Goal: Complete application form

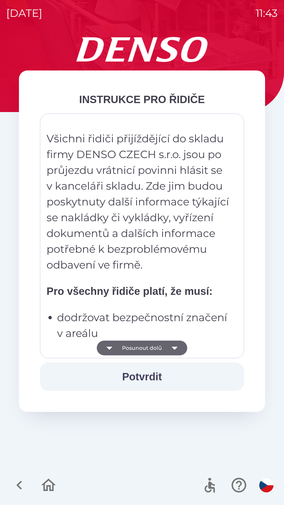
click at [137, 347] on button "Posunout dolů" at bounding box center [142, 347] width 90 height 15
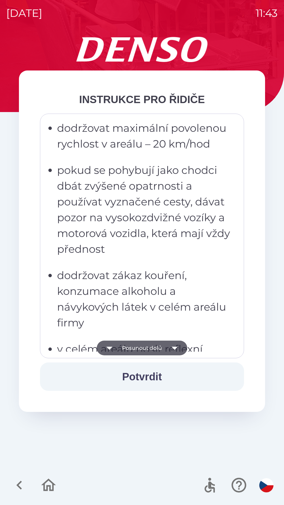
click at [137, 350] on button "Posunout dolů" at bounding box center [142, 347] width 90 height 15
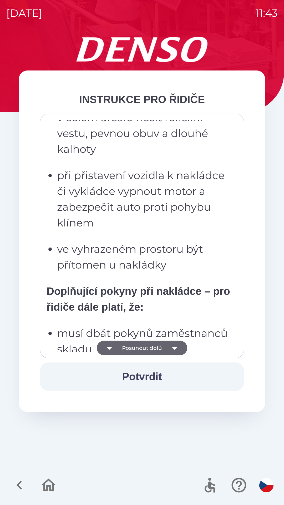
click at [138, 348] on button "Posunout dolů" at bounding box center [142, 347] width 90 height 15
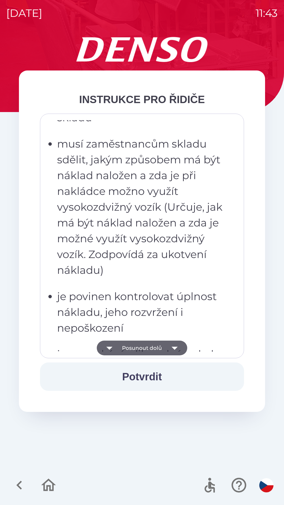
click at [137, 348] on button "Posunout dolů" at bounding box center [142, 347] width 90 height 15
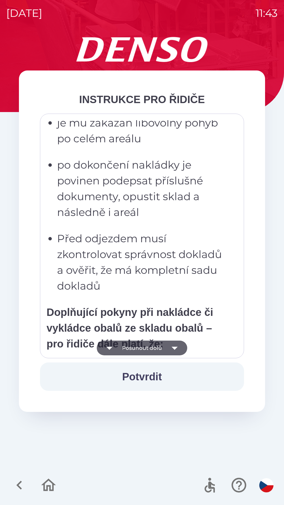
click at [136, 349] on button "Posunout dolů" at bounding box center [142, 347] width 90 height 15
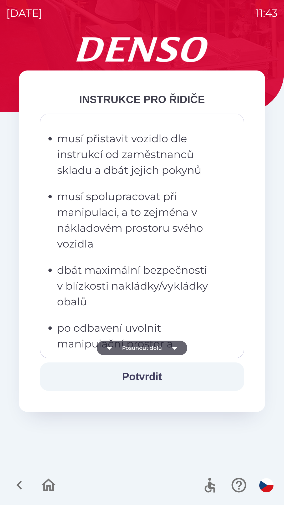
click at [136, 349] on button "Posunout dolů" at bounding box center [142, 347] width 90 height 15
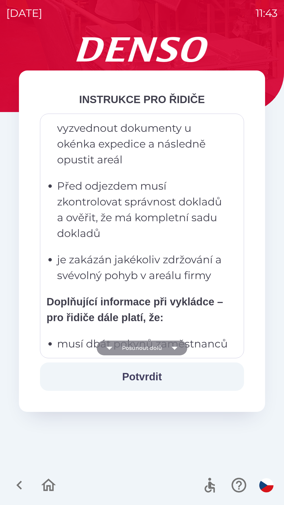
click at [136, 347] on button "Posunout dolů" at bounding box center [142, 347] width 90 height 15
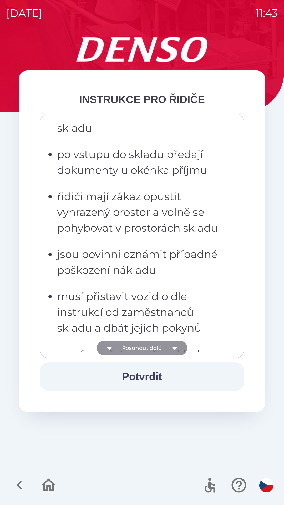
click at [137, 347] on button "Posunout dolů" at bounding box center [142, 347] width 90 height 15
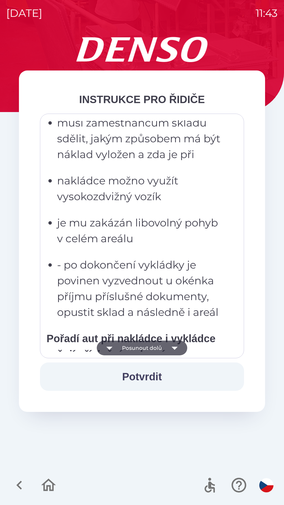
click at [138, 347] on button "Posunout dolů" at bounding box center [142, 347] width 90 height 15
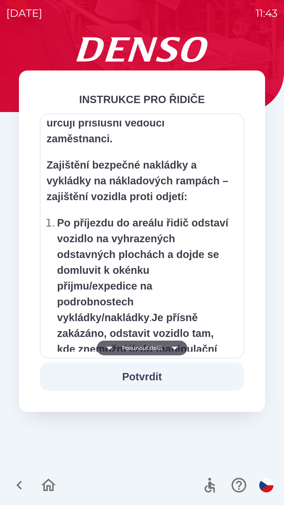
click at [138, 348] on button "Posunout dolů" at bounding box center [142, 347] width 90 height 15
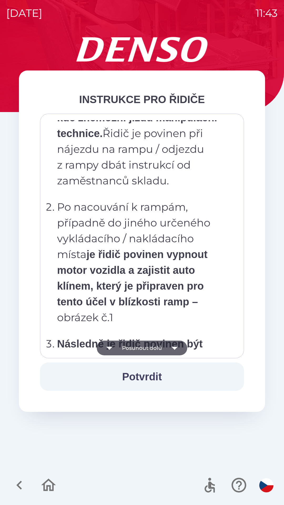
click at [138, 347] on button "Posunout dolů" at bounding box center [142, 347] width 90 height 15
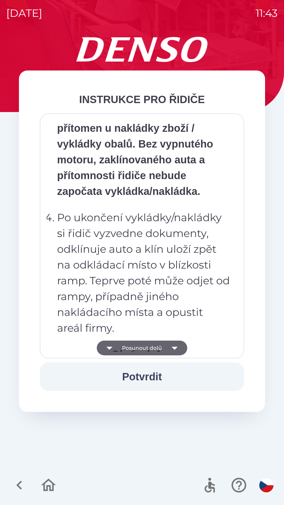
click at [140, 347] on button "Posunout dolů" at bounding box center [142, 347] width 90 height 15
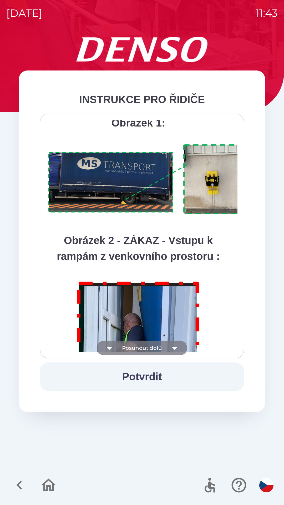
click at [141, 347] on button "Posunout dolů" at bounding box center [142, 347] width 90 height 15
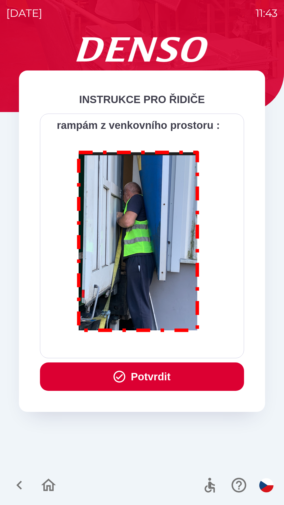
click at [141, 373] on button "Potvrdit" at bounding box center [142, 376] width 204 height 28
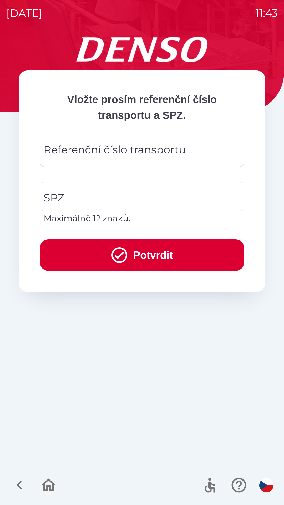
click at [74, 146] on div "Referenční číslo transportu Referenční číslo transportu" at bounding box center [142, 150] width 204 height 33
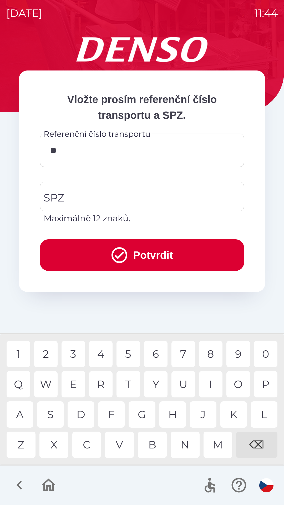
click at [102, 351] on div "4" at bounding box center [101, 354] width 24 height 26
type input "******"
click at [212, 357] on div "8" at bounding box center [211, 354] width 24 height 26
click at [76, 198] on input "SPZ" at bounding box center [137, 196] width 191 height 25
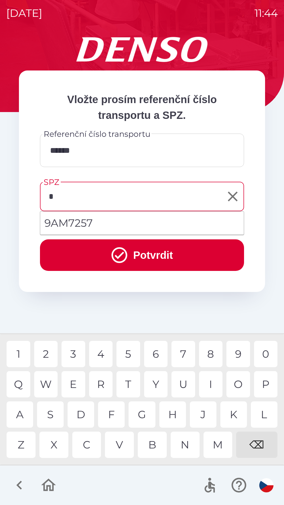
click at [83, 220] on li "9AM7257" at bounding box center [141, 222] width 203 height 19
type input "*******"
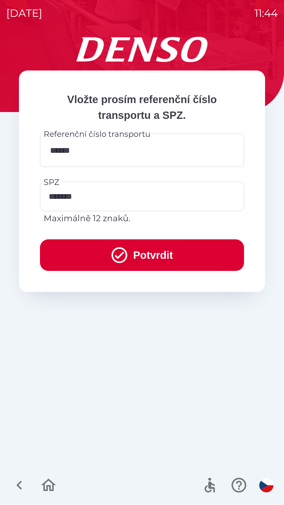
click at [135, 253] on button "Potvrdit" at bounding box center [142, 255] width 204 height 32
